Goal: Communication & Community: Ask a question

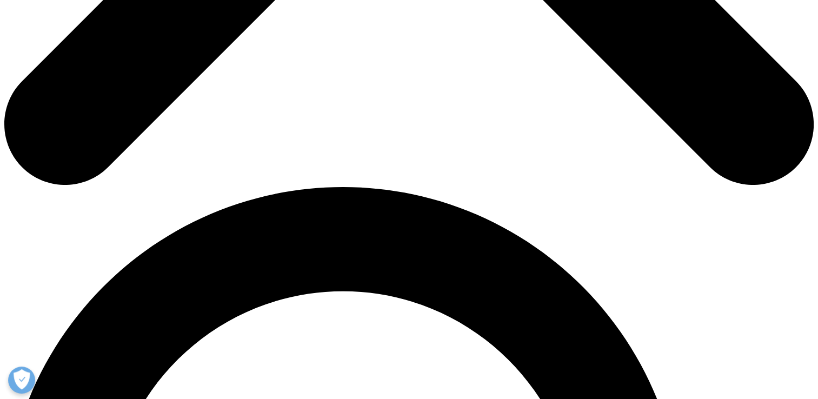
scroll to position [649, 0]
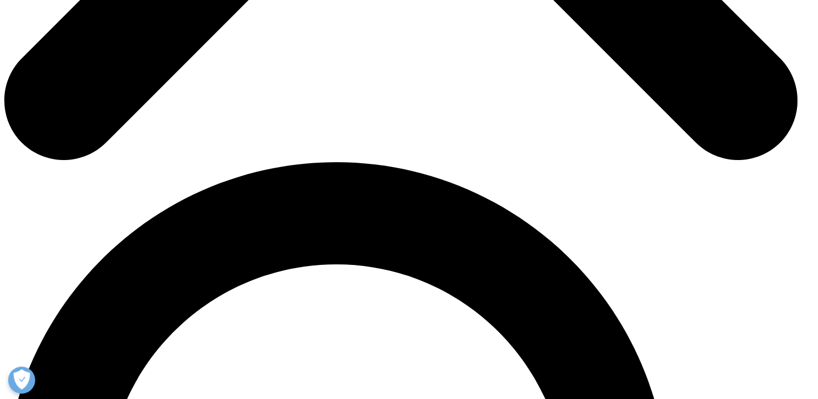
select select "Other"
type input "Orwa"
type input "[PERSON_NAME]"
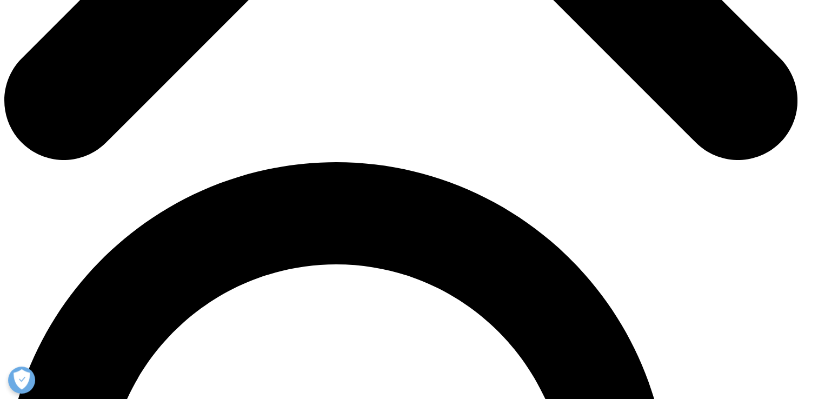
type input "Clinical Research Coordinator"
type input "`"
type input "Heart Care Associates P.C."
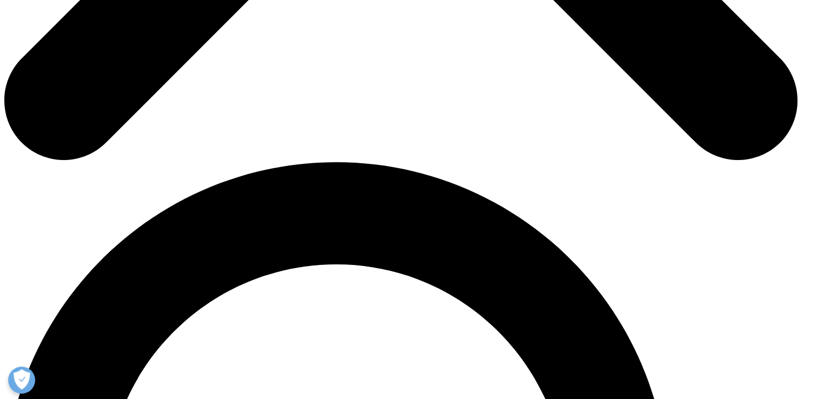
select select "Research and Development Solutions"
type input "[EMAIL_ADDRESS][DOMAIN_NAME]"
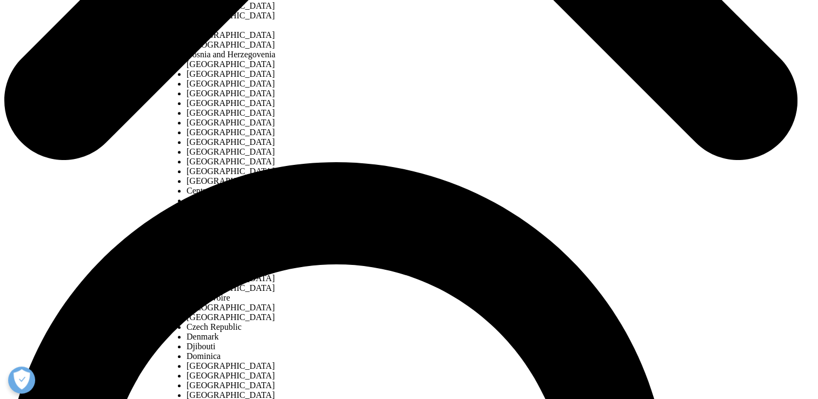
select select "[GEOGRAPHIC_DATA]"
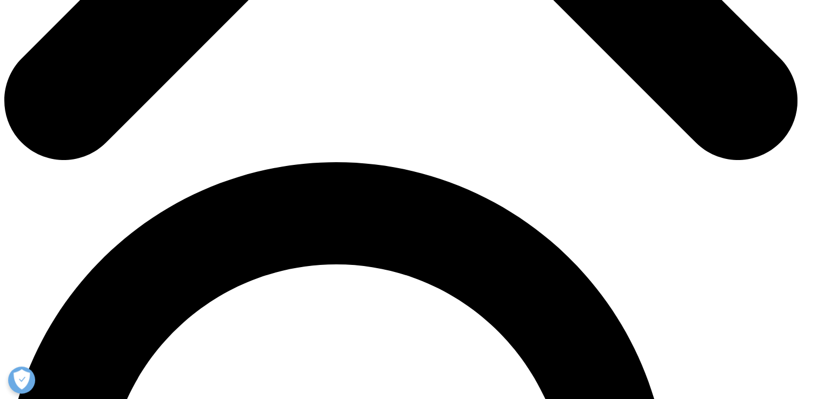
type textarea "To Whom It May Concern: I am a CRC at Heart Care Associates for Protocol: CTQJ2…"
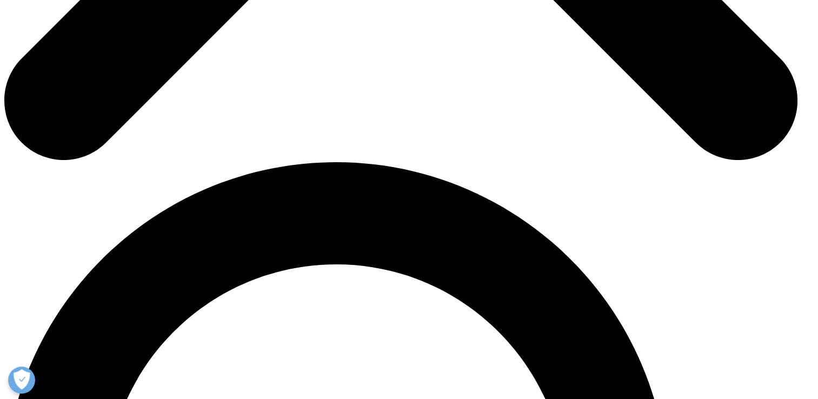
scroll to position [0, 0]
